Goal: Task Accomplishment & Management: Manage account settings

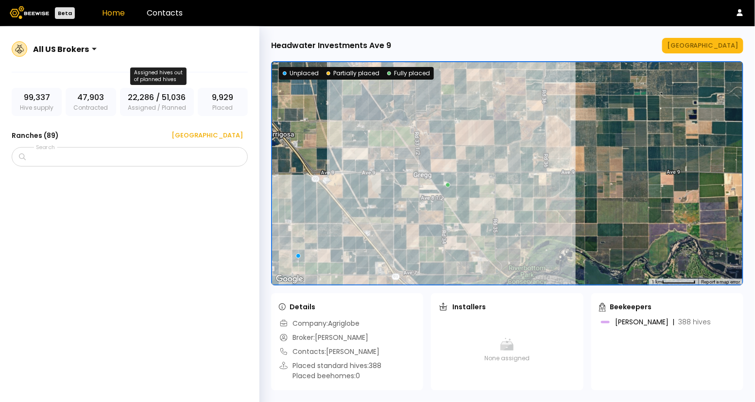
scroll to position [1742, 0]
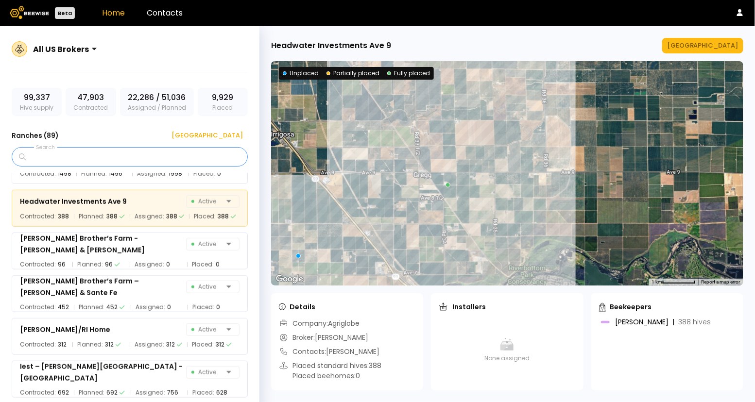
click at [115, 153] on input "Search" at bounding box center [133, 157] width 211 height 18
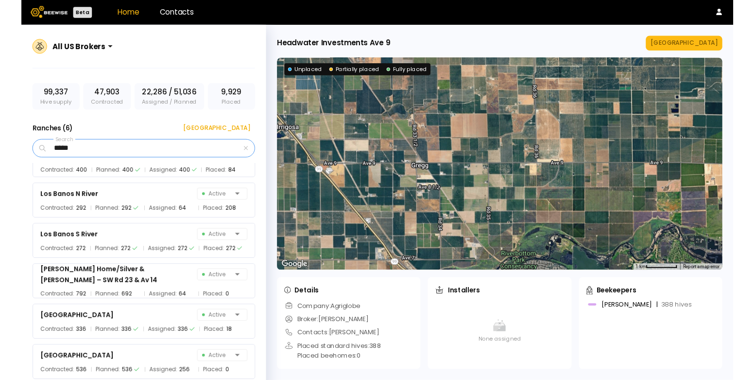
scroll to position [0, 0]
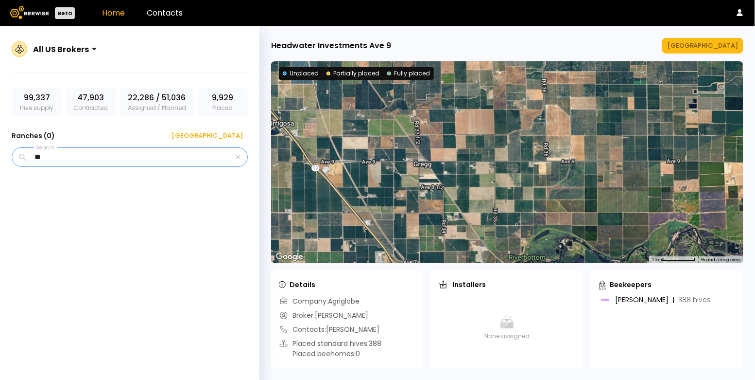
type input "*"
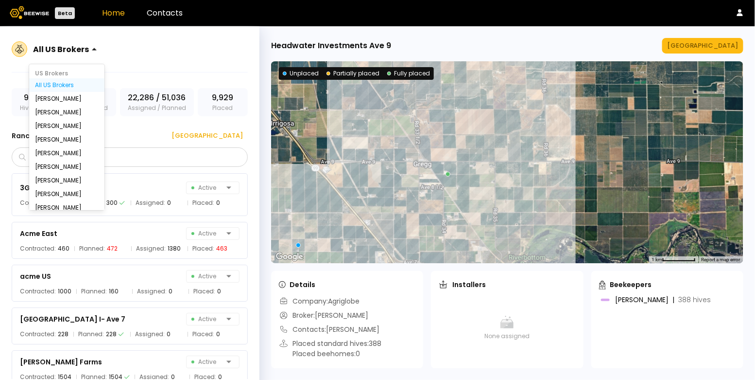
click at [69, 50] on div at bounding box center [61, 49] width 56 height 9
click at [129, 57] on div "All US Brokers selected, 1 of 15. 15 results available. Use Up and Down to choo…" at bounding box center [130, 55] width 236 height 35
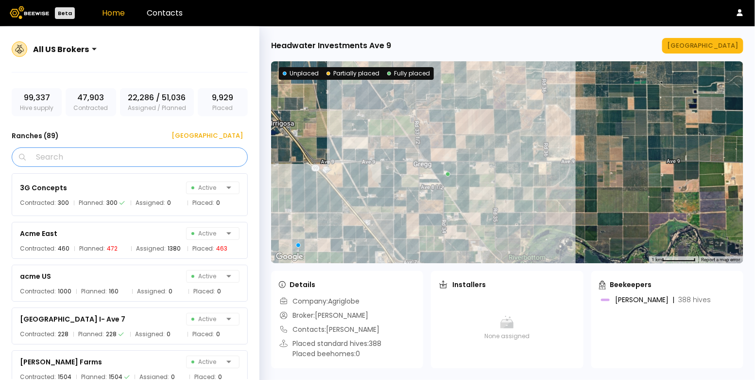
click at [86, 162] on input "Search" at bounding box center [133, 157] width 211 height 18
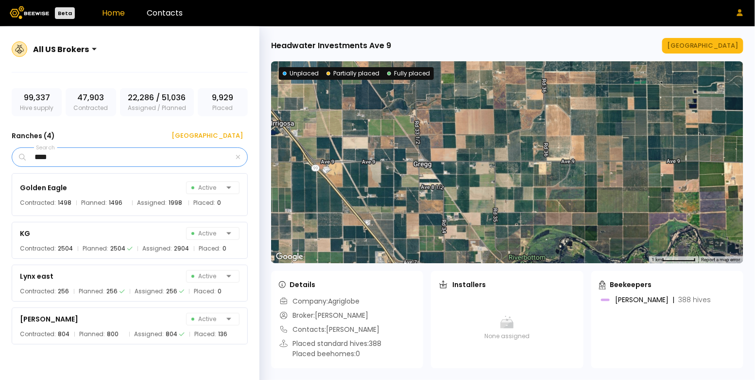
type input "****"
click at [740, 14] on icon at bounding box center [740, 12] width 6 height 7
click at [695, 30] on div "Log out" at bounding box center [698, 31] width 43 height 18
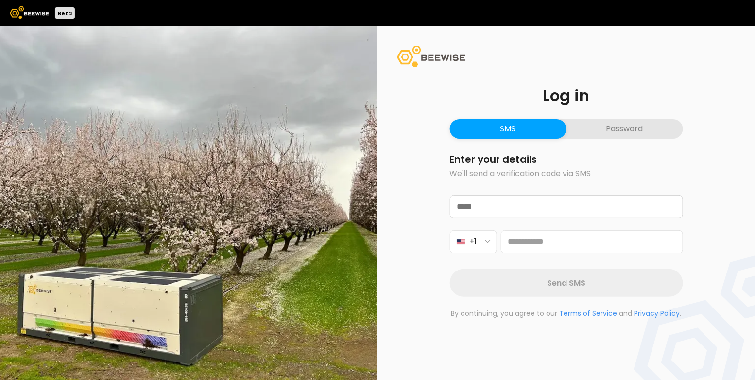
click at [610, 132] on button "Password" at bounding box center [625, 128] width 117 height 19
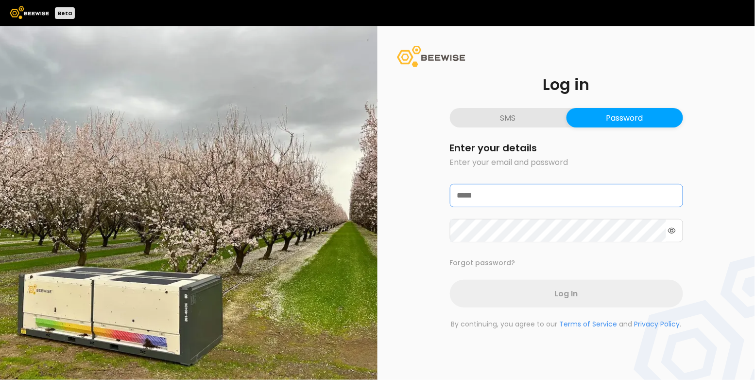
click at [515, 189] on input "email" at bounding box center [566, 195] width 232 height 22
type input "**********"
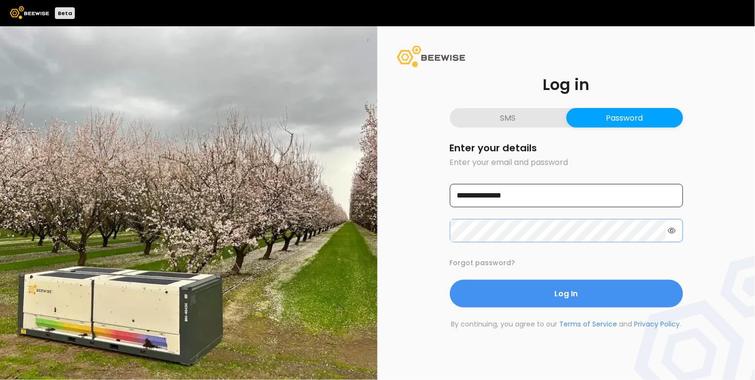
click at [450, 279] on button "Log In" at bounding box center [566, 293] width 233 height 28
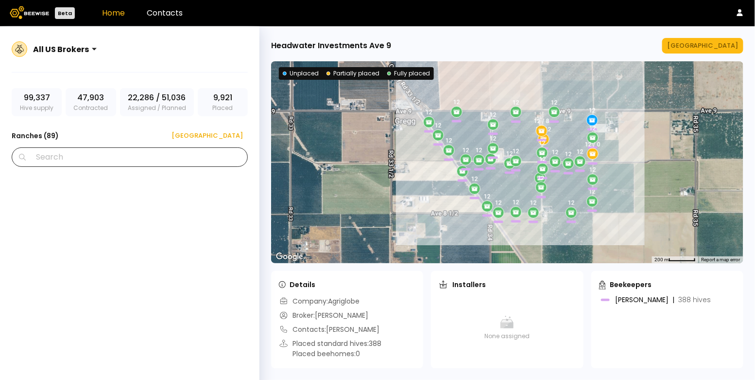
scroll to position [1672, 0]
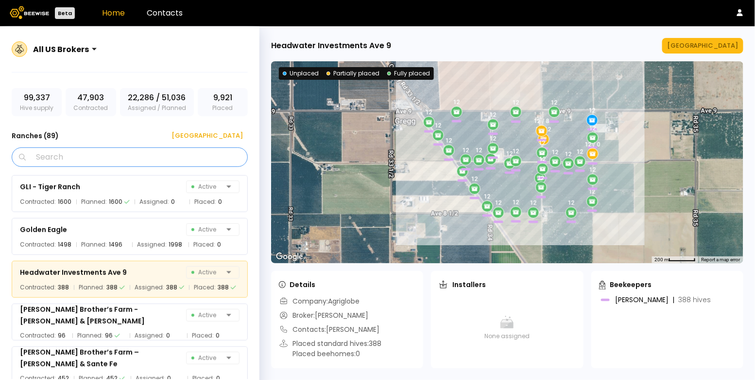
click at [140, 157] on input "Search" at bounding box center [133, 157] width 211 height 18
click at [58, 138] on h3 "Ranches ( 89 )" at bounding box center [35, 136] width 47 height 14
drag, startPoint x: 48, startPoint y: 136, endPoint x: 55, endPoint y: 136, distance: 7.3
click at [55, 136] on h3 "Ranches ( 89 )" at bounding box center [35, 136] width 47 height 14
click at [62, 156] on input "Search" at bounding box center [133, 157] width 211 height 18
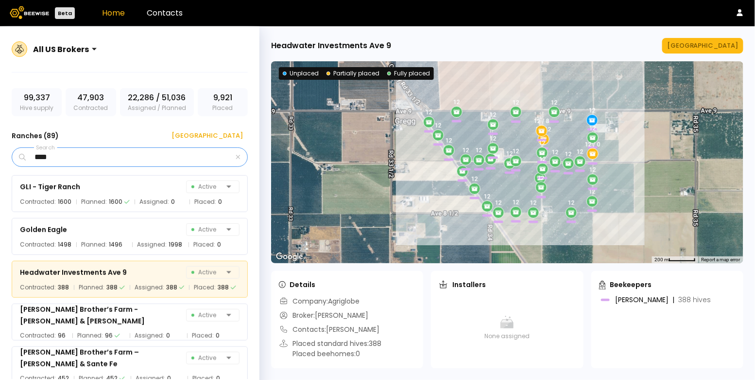
scroll to position [0, 0]
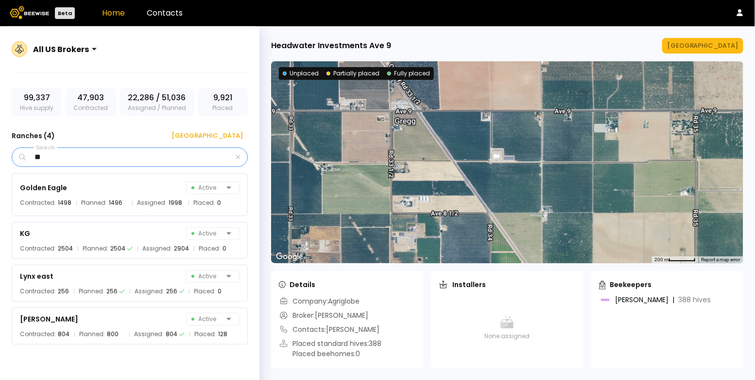
type input "*"
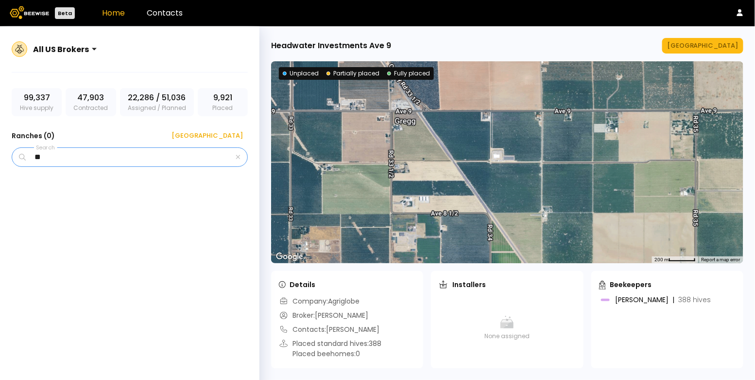
type input "*"
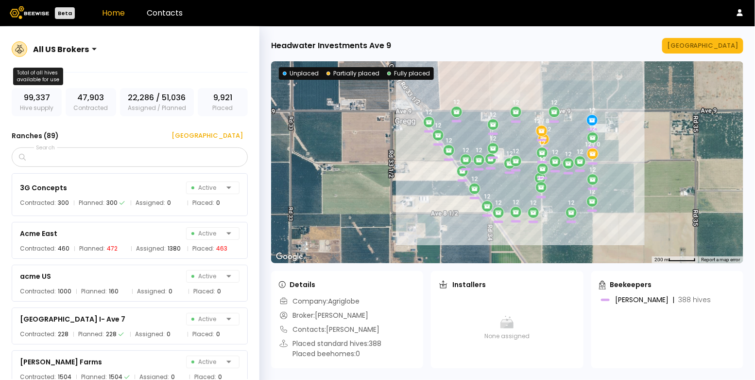
click at [35, 104] on div "99,337 Hive supply" at bounding box center [37, 102] width 50 height 28
click at [48, 137] on h3 "Ranches ( 89 )" at bounding box center [35, 136] width 47 height 14
click at [741, 9] on icon at bounding box center [740, 12] width 6 height 7
click at [716, 29] on div "Log out" at bounding box center [698, 31] width 43 height 18
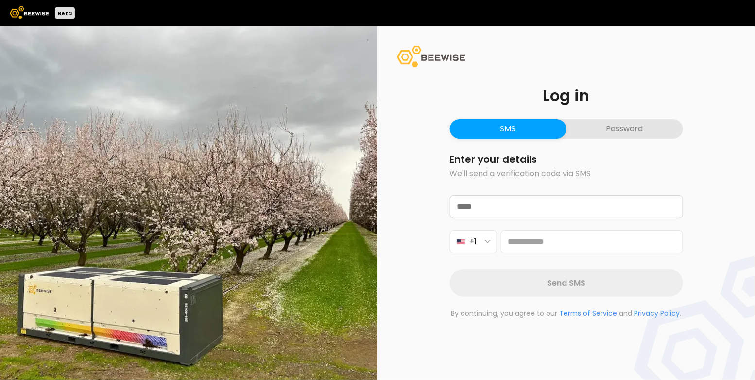
click at [612, 130] on button "Password" at bounding box center [625, 128] width 117 height 19
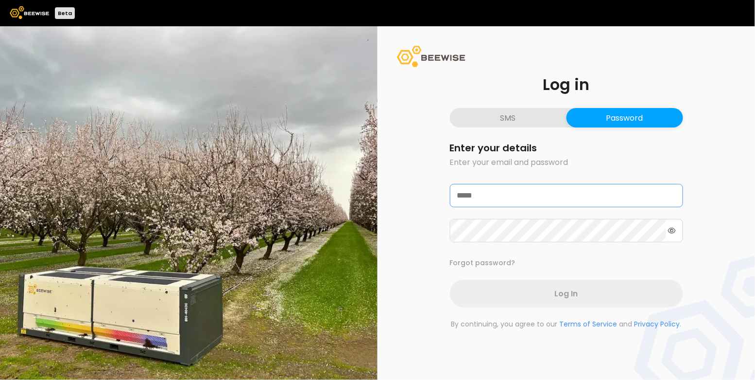
click at [530, 190] on input "email" at bounding box center [566, 195] width 232 height 22
type input "**********"
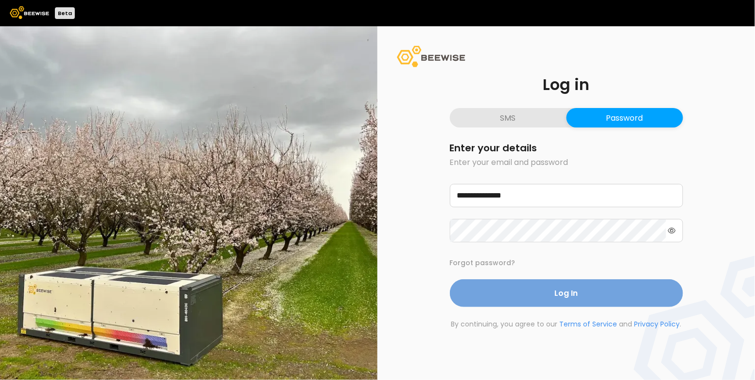
click at [519, 297] on button "Log In" at bounding box center [566, 293] width 233 height 28
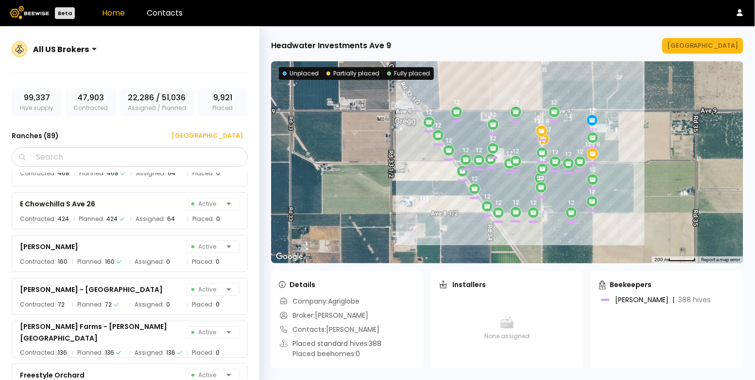
scroll to position [1672, 0]
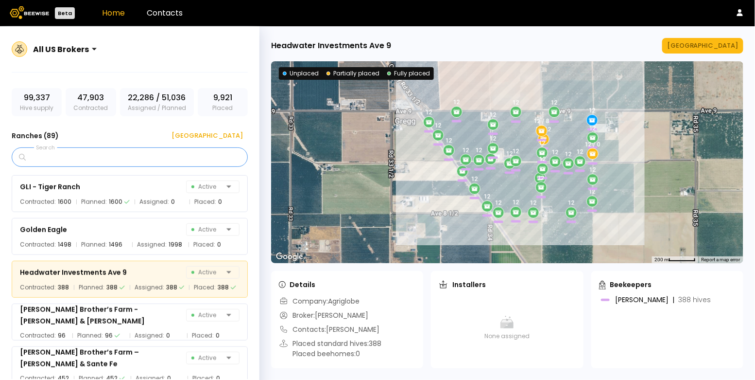
click at [110, 157] on input "Search" at bounding box center [133, 157] width 211 height 18
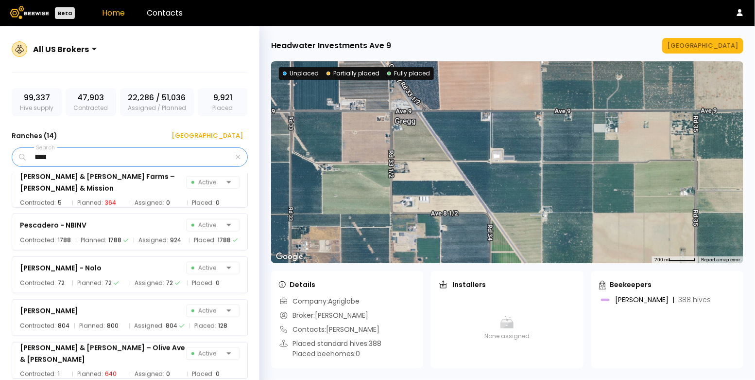
scroll to position [0, 0]
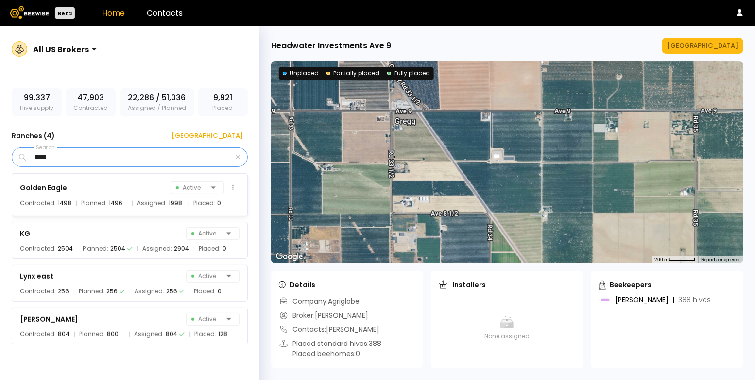
type input "****"
click at [65, 200] on div "1498" at bounding box center [65, 203] width 14 height 10
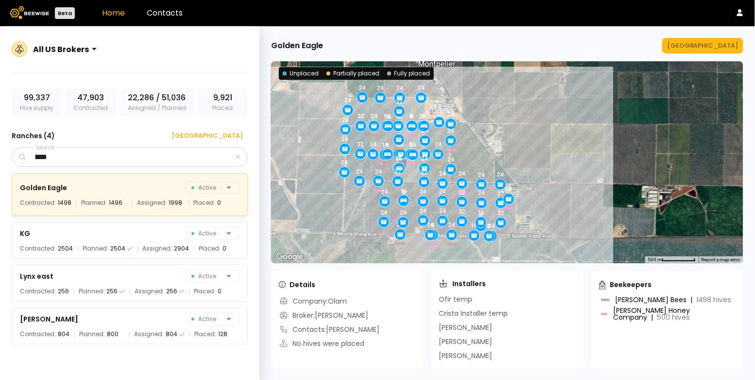
drag, startPoint x: 373, startPoint y: 163, endPoint x: 286, endPoint y: 167, distance: 87.6
click at [286, 167] on div "24 16 16 8 16 24 16 32 24 24 24 24 16 16 24 16 24 24 8 24 24 24 24 8 32 24 32 1…" at bounding box center [507, 162] width 472 height 202
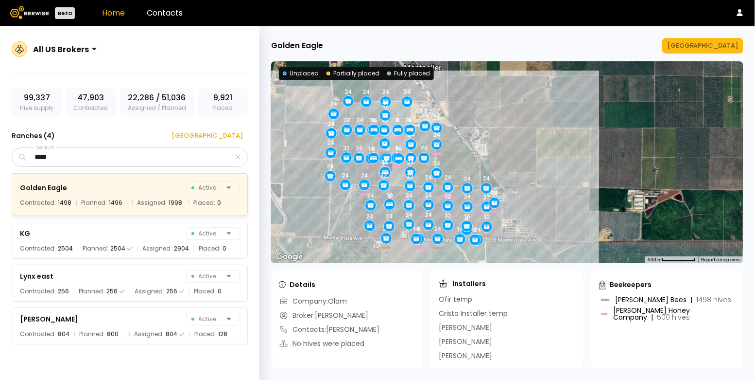
drag, startPoint x: 298, startPoint y: 168, endPoint x: 282, endPoint y: 172, distance: 16.5
click at [283, 172] on div "24 16 16 8 16 24 16 32 24 24 24 24 16 16 24 16 24 24 8 24 24 24 24 8 32 24 32 1…" at bounding box center [507, 162] width 472 height 202
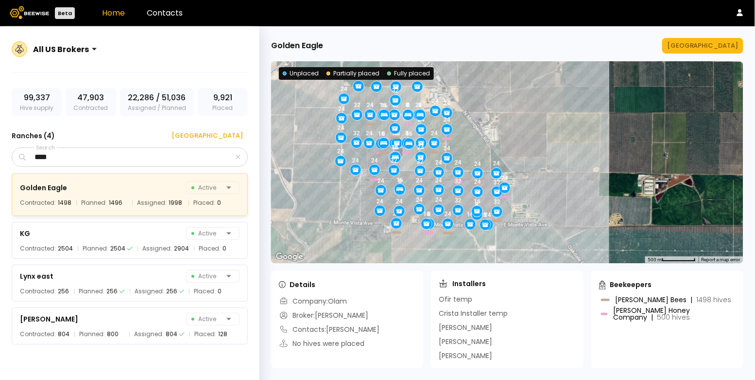
drag, startPoint x: 305, startPoint y: 173, endPoint x: 317, endPoint y: 158, distance: 19.1
click at [317, 158] on div "24 16 16 8 16 24 16 32 24 24 24 24 16 16 24 16 24 24 8 24 24 24 24 8 32 24 32 1…" at bounding box center [507, 162] width 472 height 202
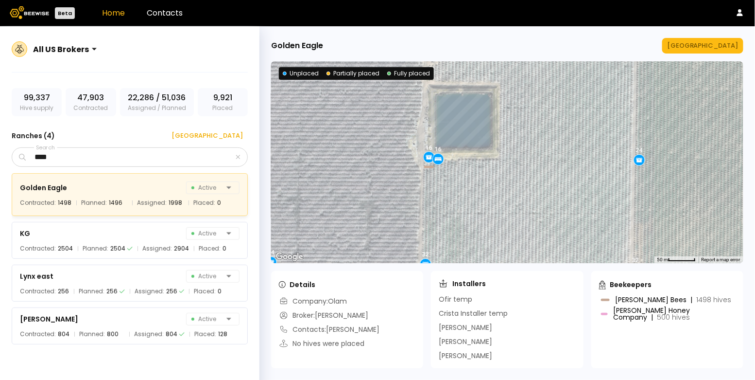
drag, startPoint x: 387, startPoint y: 231, endPoint x: 472, endPoint y: 174, distance: 102.3
click at [473, 174] on div "24 16 16 8 16 24 16 32 24 24 24 24 16 16 24 16 24 24 8 24 24 24 24 8 32 24 32 1…" at bounding box center [507, 162] width 472 height 202
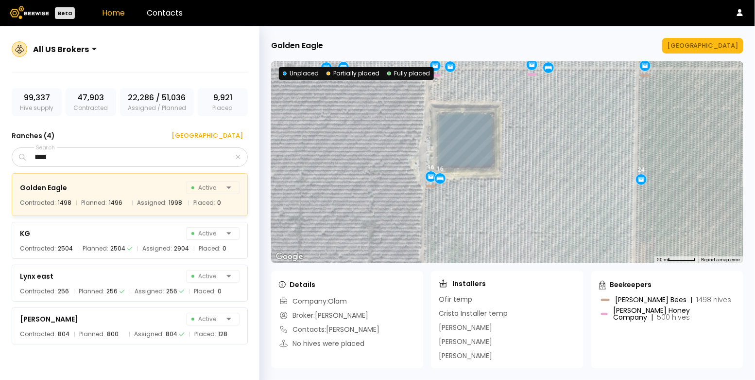
drag, startPoint x: 461, startPoint y: 151, endPoint x: 464, endPoint y: 196, distance: 45.8
click at [464, 196] on div "24 16 16 8 16 24 16 32 24 24 24 24 16 16 24 16 24 24 8 24 24 24 24 8 32 24 32 1…" at bounding box center [507, 162] width 472 height 202
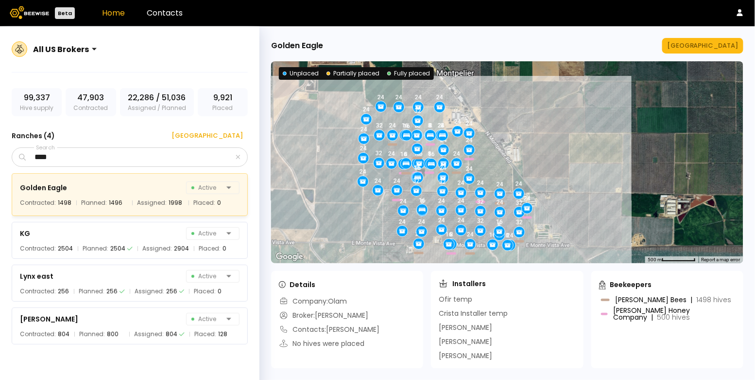
drag, startPoint x: 471, startPoint y: 224, endPoint x: 431, endPoint y: 184, distance: 57.0
click at [431, 184] on div "24 16 16 8 16 24 16 32 24 24 24 24 16 16 24 16 24 24 8 24 24 24 24 8 32 24 32 1…" at bounding box center [507, 162] width 472 height 202
click at [113, 237] on div "KG Active" at bounding box center [130, 233] width 220 height 14
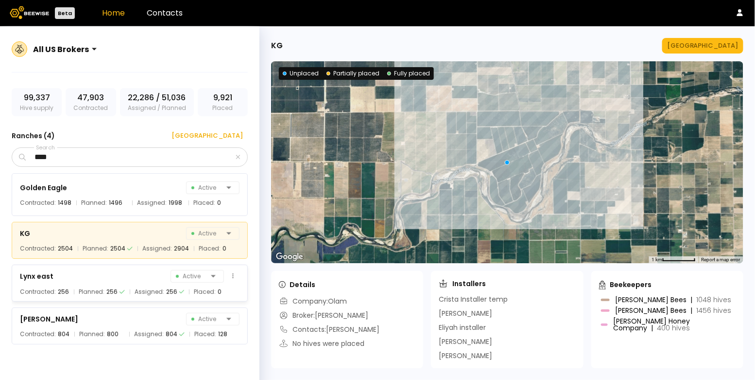
click at [110, 272] on div "Lynx east Active" at bounding box center [130, 276] width 220 height 14
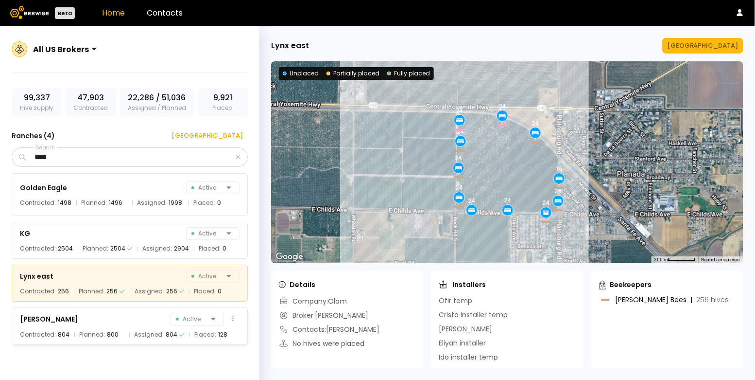
click at [110, 312] on div "Stella Active" at bounding box center [130, 319] width 220 height 14
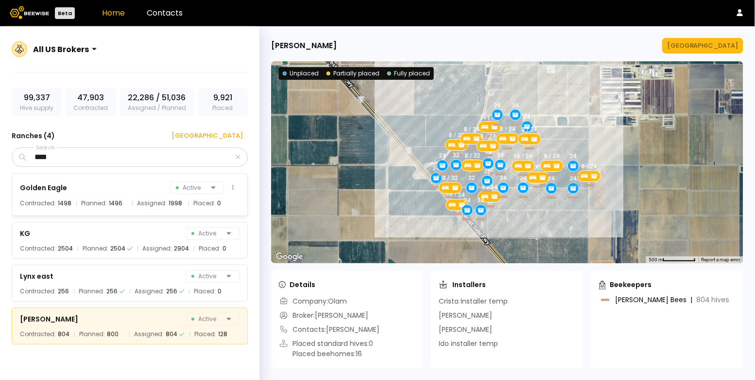
click at [126, 193] on div "Golden Eagle Active" at bounding box center [130, 188] width 220 height 14
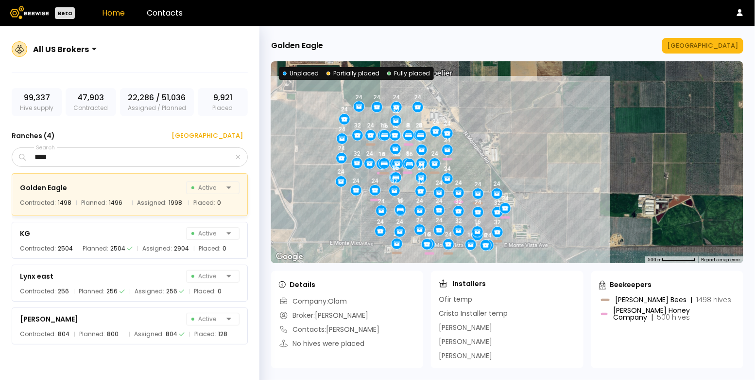
drag, startPoint x: 384, startPoint y: 192, endPoint x: 293, endPoint y: 206, distance: 92.4
click at [293, 206] on div "24 16 16 8 16 24 16 32 24 24 24 24 16 16 24 16 24 24 8 24 24 24 24 8 32 24 32 1…" at bounding box center [507, 162] width 472 height 202
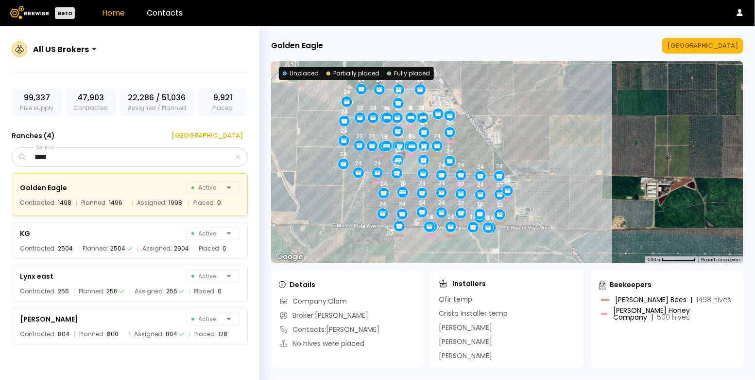
drag, startPoint x: 293, startPoint y: 206, endPoint x: 295, endPoint y: 188, distance: 18.6
click at [295, 188] on div "24 16 16 8 16 24 16 32 24 24 24 24 16 16 24 16 24 24 8 24 24 24 24 8 32 24 32 1…" at bounding box center [507, 162] width 472 height 202
click at [139, 239] on div "KG Active" at bounding box center [130, 233] width 220 height 14
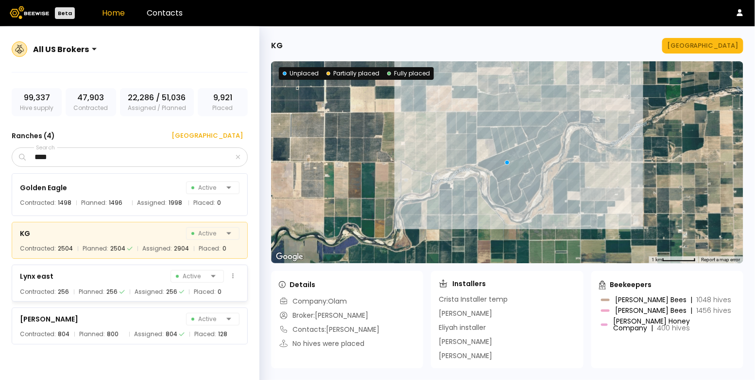
click at [121, 280] on div "Lynx east Active" at bounding box center [130, 276] width 220 height 14
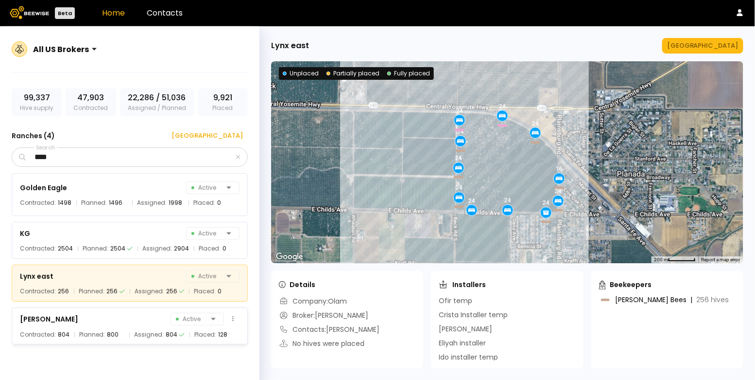
click at [104, 317] on div "Stella Active" at bounding box center [130, 319] width 220 height 14
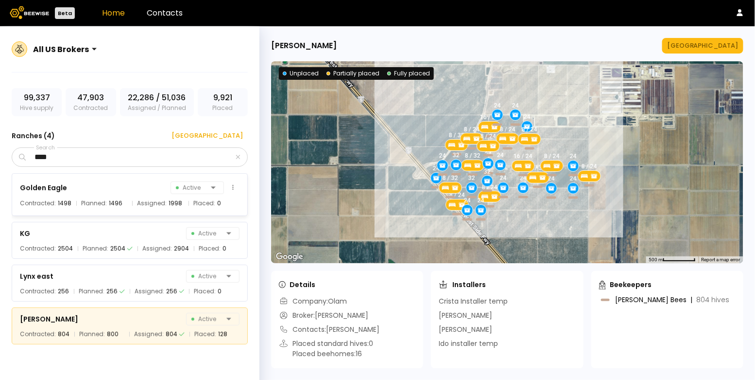
click at [104, 198] on span "Planned:" at bounding box center [94, 203] width 26 height 10
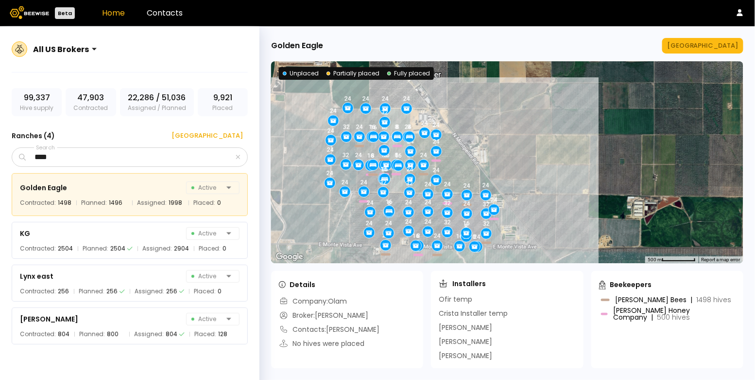
drag, startPoint x: 384, startPoint y: 184, endPoint x: 282, endPoint y: 200, distance: 103.3
click at [282, 200] on div "24 16 16 8 16 24 16 32 24 24 24 24 16 16 24 16 24 24 8 24 24 24 24 8 32 24 32 1…" at bounding box center [507, 162] width 472 height 202
click at [119, 239] on div "KG Active" at bounding box center [130, 233] width 220 height 14
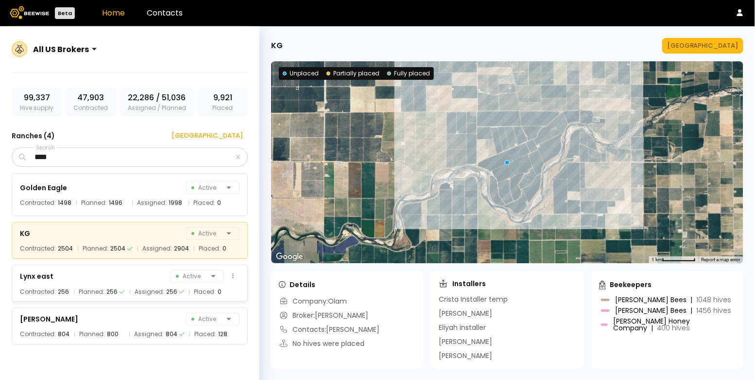
click at [117, 276] on div "Lynx east Active" at bounding box center [130, 276] width 220 height 14
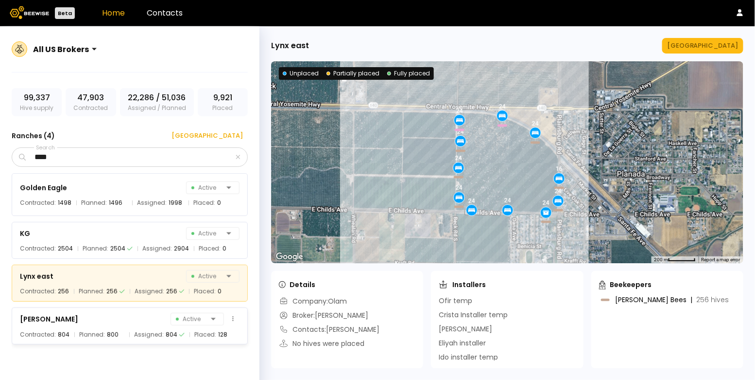
click at [108, 318] on div "Stella Active" at bounding box center [130, 319] width 220 height 14
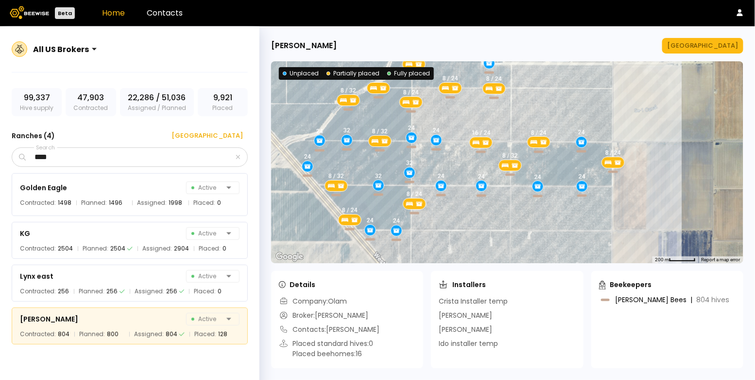
drag, startPoint x: 506, startPoint y: 172, endPoint x: 474, endPoint y: 115, distance: 65.3
click at [475, 115] on div "8 / 24 24 8 / 32 24 8 / 24 24 16 / 24 8 / 32 8 / 32 16 / 24 8 / 24 24 8 / 24 8 …" at bounding box center [507, 162] width 472 height 202
click at [123, 249] on div "Planned: 2504" at bounding box center [105, 249] width 55 height 10
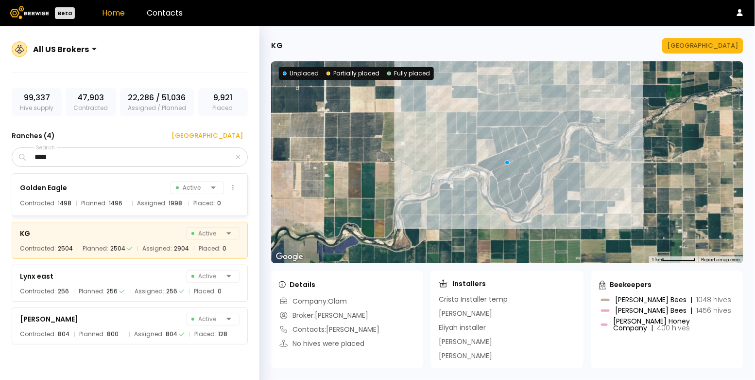
click at [121, 198] on div "Planned: 1496" at bounding box center [101, 203] width 51 height 10
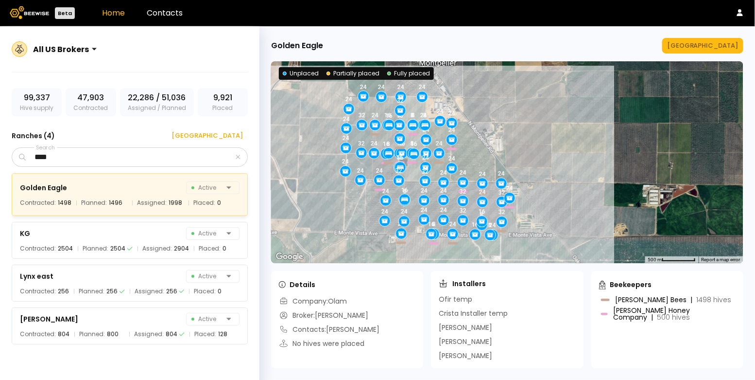
drag, startPoint x: 348, startPoint y: 170, endPoint x: 261, endPoint y: 173, distance: 87.0
click at [261, 173] on div "[GEOGRAPHIC_DATA] ← Move left → Move right ↑ Move up ↓ Move down + Zoom in - Zo…" at bounding box center [507, 202] width 496 height 353
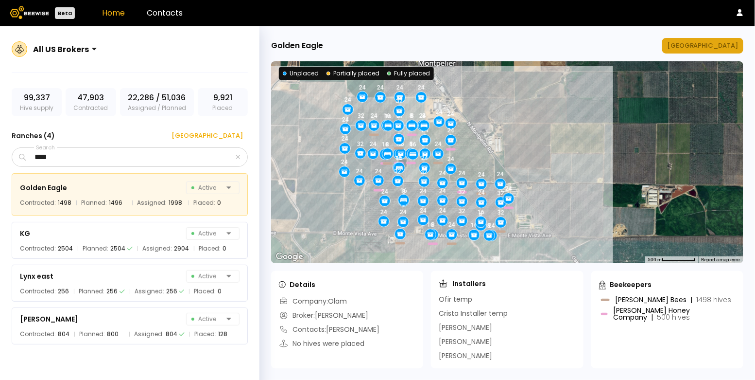
click at [701, 50] on div "[GEOGRAPHIC_DATA]" at bounding box center [702, 46] width 71 height 10
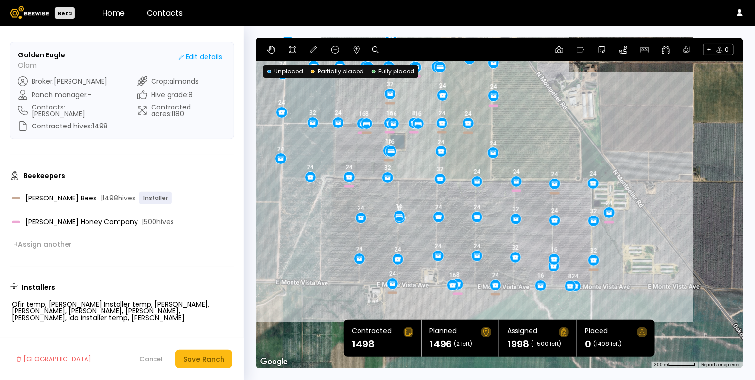
drag, startPoint x: 586, startPoint y: 196, endPoint x: 519, endPoint y: 139, distance: 87.6
click at [519, 139] on div "24 16 16 8 16 24 16 32 24 24 24 24 16 16 24 16 24 24 8 24 24 24 24 8 32 24 32 1…" at bounding box center [500, 203] width 488 height 330
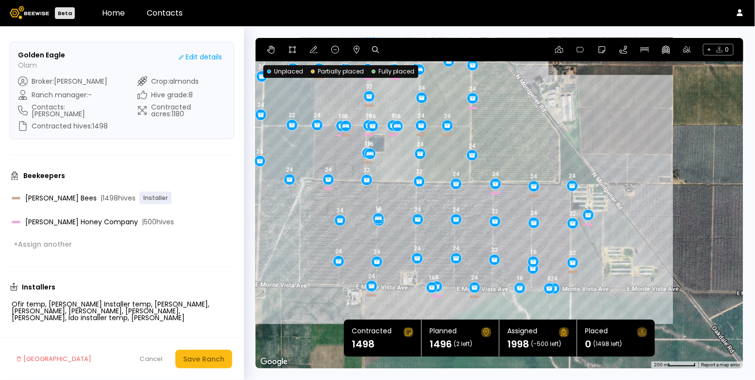
drag, startPoint x: 539, startPoint y: 133, endPoint x: 519, endPoint y: 137, distance: 19.9
click at [519, 137] on div "24 16 16 8 16 24 16 32 24 24 24 24 16 16 24 16 24 24 8 24 24 24 24 8 32 24 32 1…" at bounding box center [500, 203] width 488 height 330
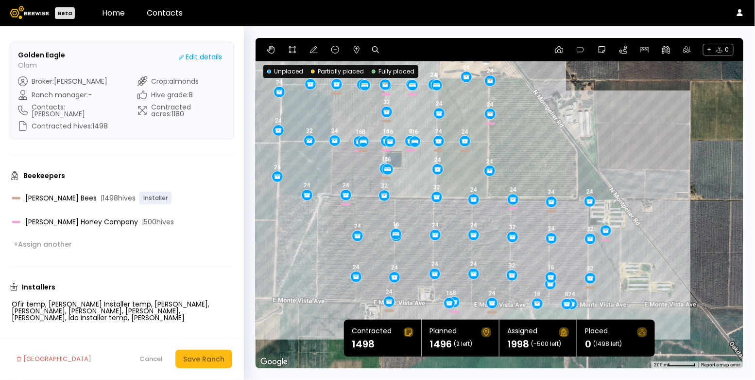
drag, startPoint x: 489, startPoint y: 120, endPoint x: 522, endPoint y: 139, distance: 39.0
click at [522, 139] on div "24 16 16 8 16 24 16 32 24 24 24 24 16 16 24 16 24 24 8 24 24 24 24 8 32 24 32 1…" at bounding box center [500, 203] width 488 height 330
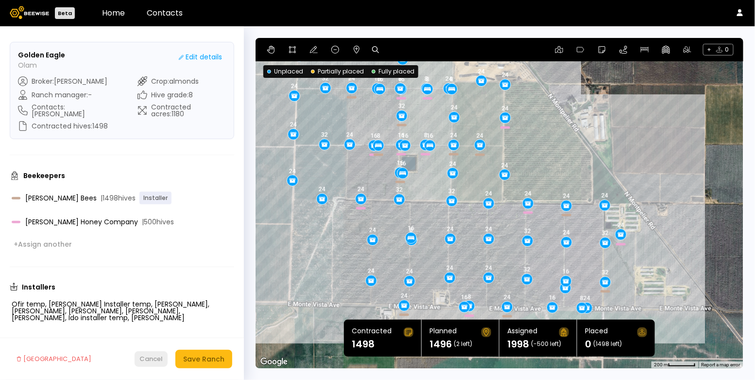
click at [148, 362] on div "Cancel" at bounding box center [150, 359] width 23 height 10
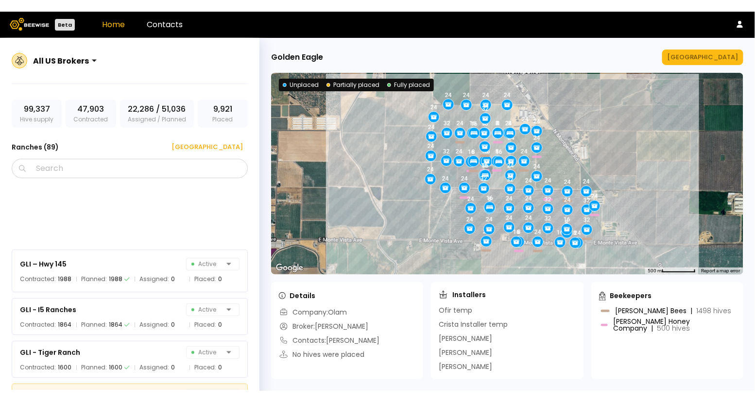
scroll to position [1629, 0]
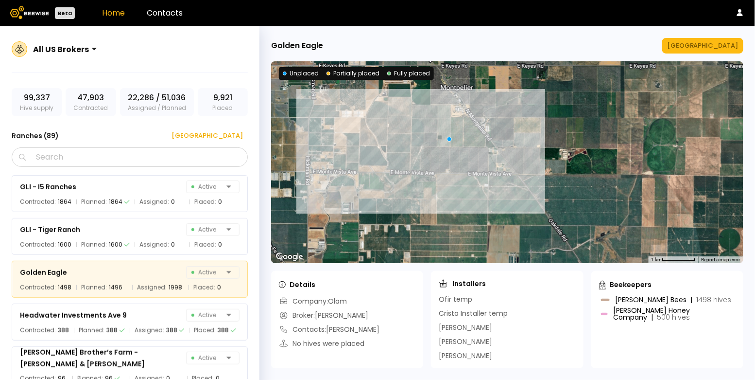
drag, startPoint x: 422, startPoint y: 187, endPoint x: 414, endPoint y: 96, distance: 91.2
click at [414, 96] on div at bounding box center [507, 162] width 472 height 202
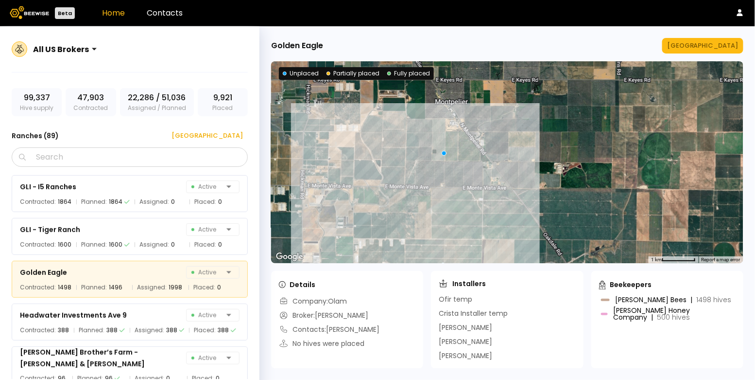
drag, startPoint x: 511, startPoint y: 120, endPoint x: 506, endPoint y: 137, distance: 17.7
click at [506, 137] on div at bounding box center [507, 162] width 472 height 202
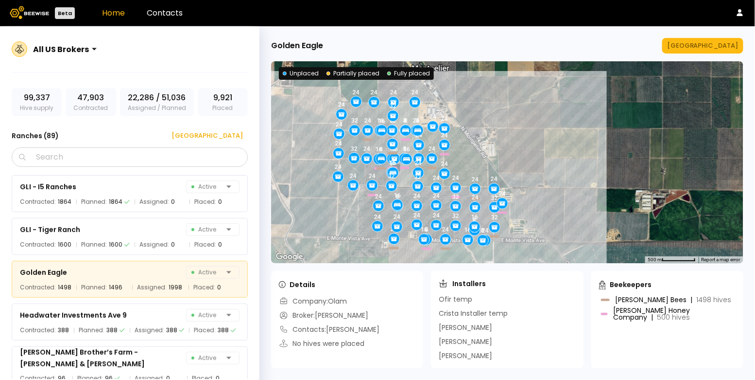
drag, startPoint x: 489, startPoint y: 145, endPoint x: 518, endPoint y: 158, distance: 31.5
click at [518, 158] on div "24 16 16 8 16 24 16 32 24 24 24 24 16 16 24 16 24 24 8 24 24 24 24 8 32 24 32 1…" at bounding box center [507, 162] width 472 height 202
